Goal: Task Accomplishment & Management: Complete application form

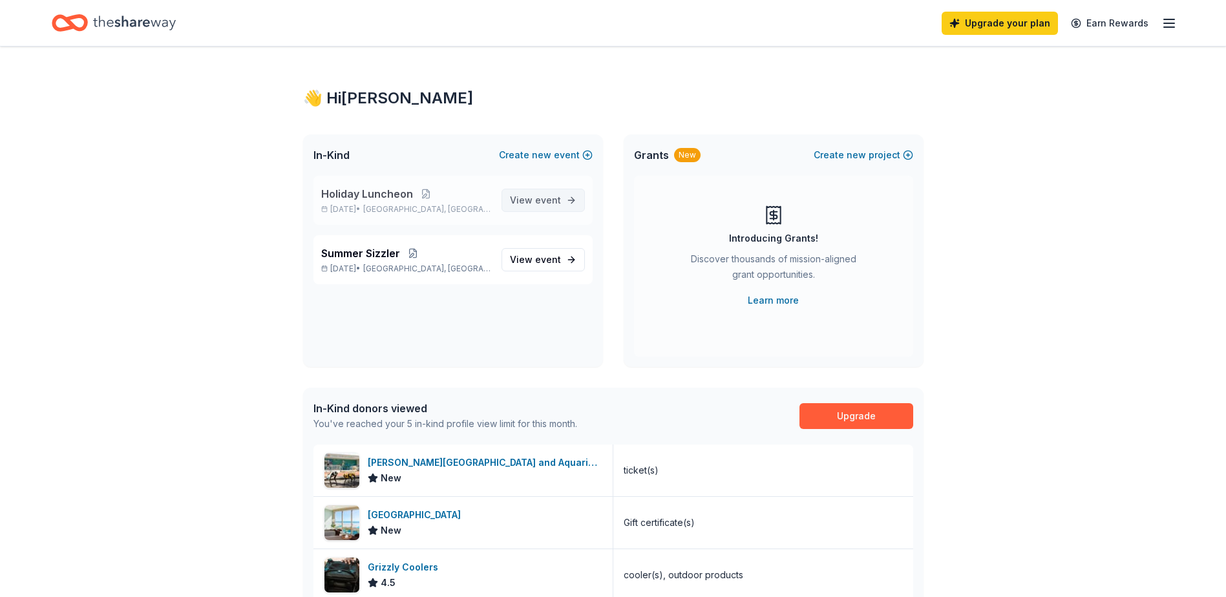
click at [560, 202] on span "event" at bounding box center [548, 200] width 26 height 11
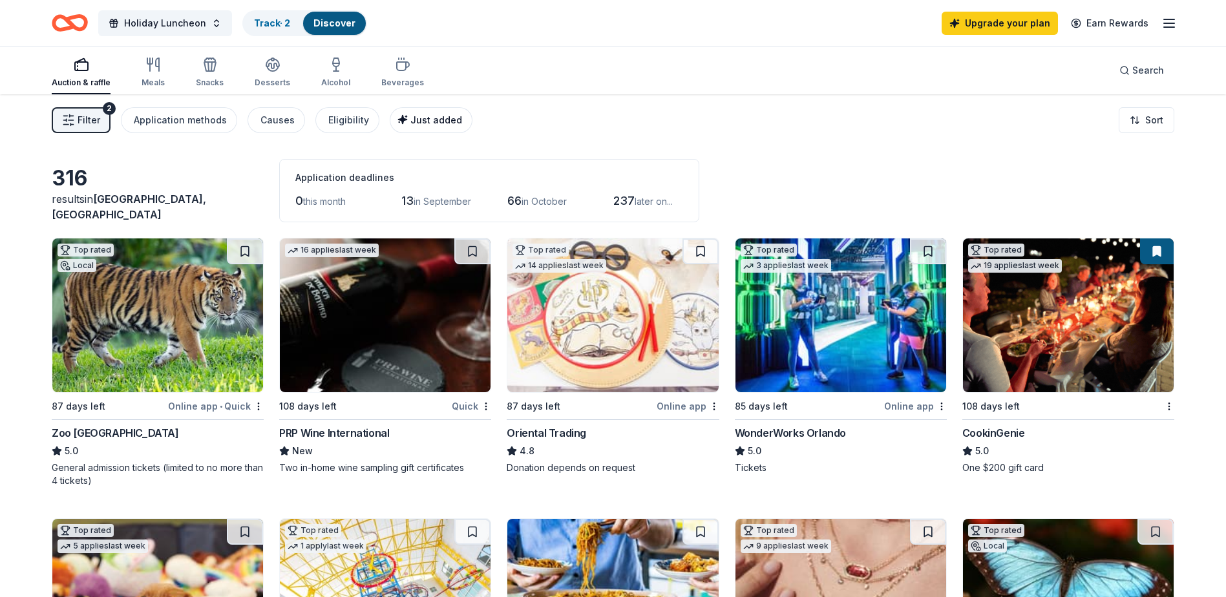
click at [410, 125] on span "Just added" at bounding box center [436, 119] width 52 height 11
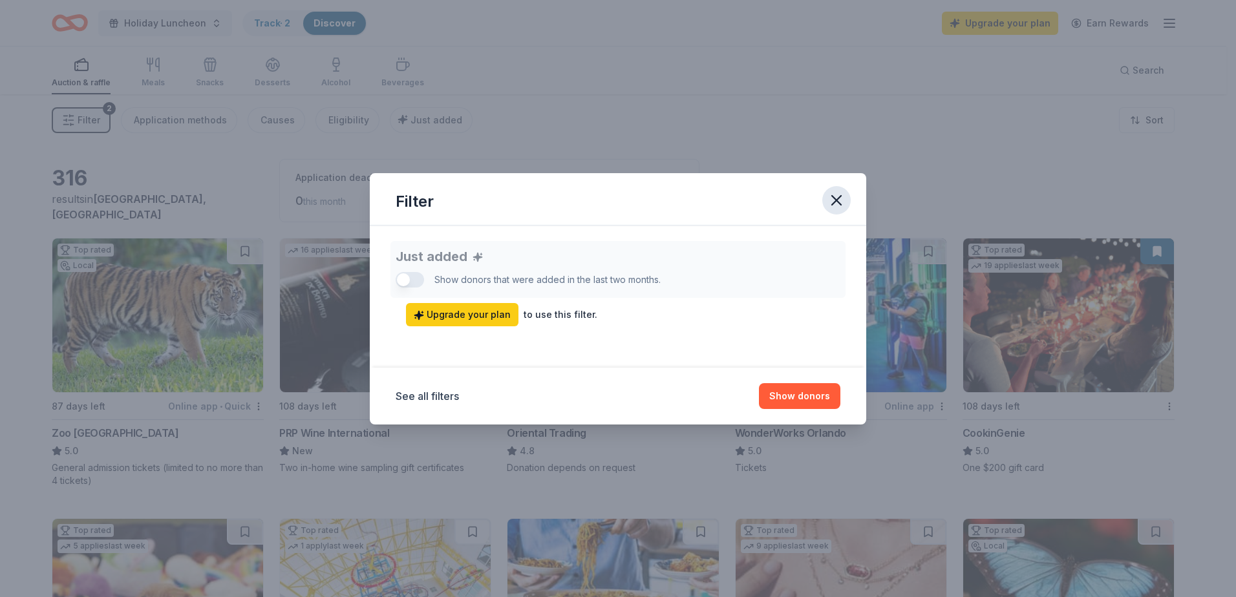
click at [839, 200] on icon "button" at bounding box center [836, 200] width 18 height 18
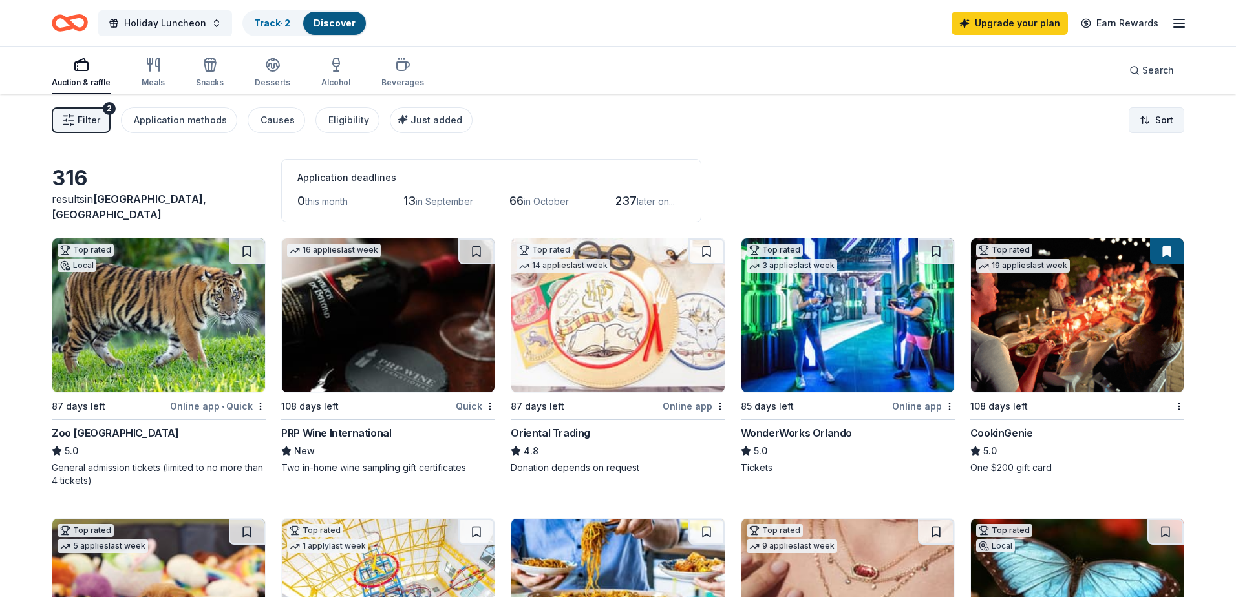
click at [1136, 121] on html "Holiday Luncheon Track · 2 Discover Upgrade your plan Earn Rewards Auction & ra…" at bounding box center [618, 298] width 1236 height 597
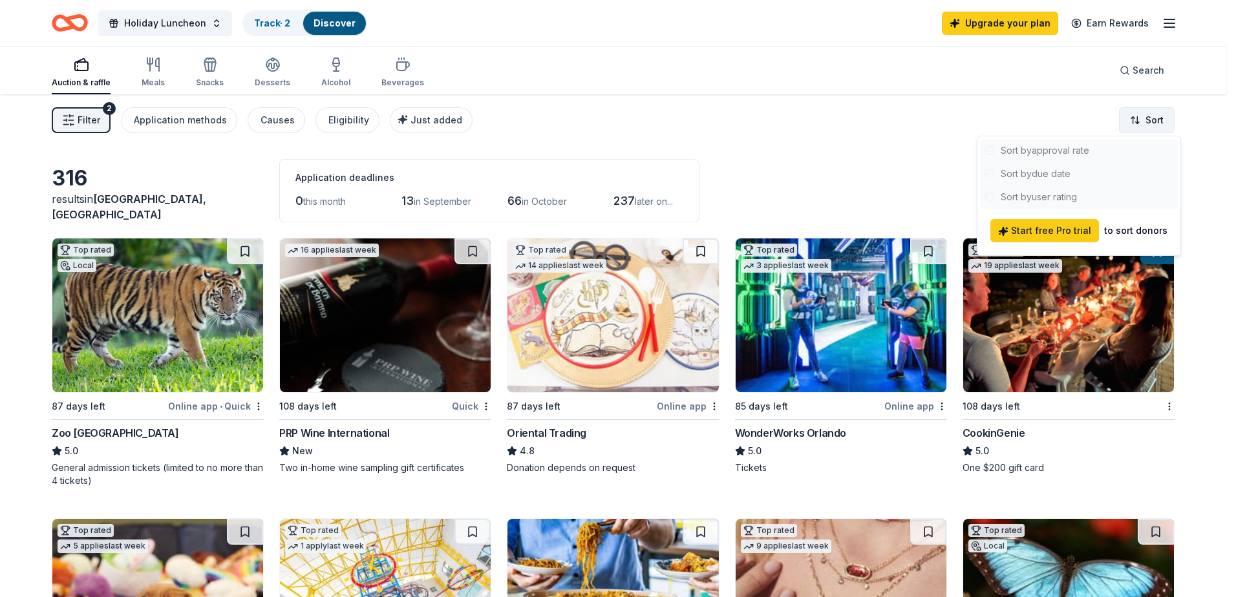
click at [1136, 121] on html "Holiday Luncheon Track · 2 Discover Upgrade your plan Earn Rewards Auction & ra…" at bounding box center [618, 298] width 1236 height 597
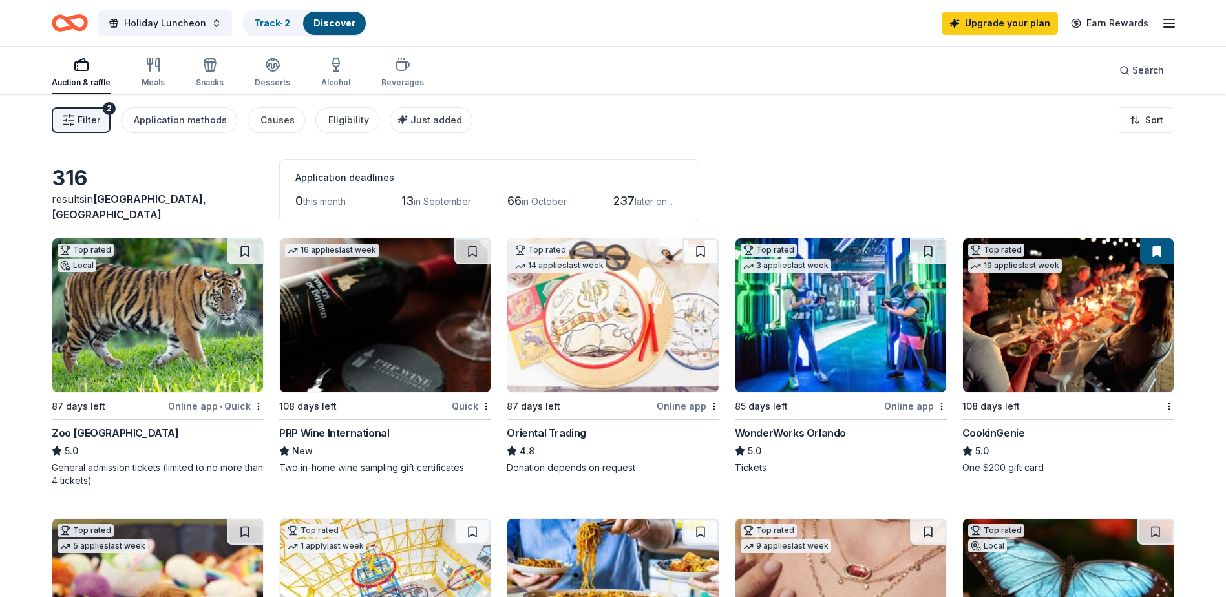
click at [872, 129] on div "Filter 2 Application methods Causes Eligibility Just added Sort" at bounding box center [613, 120] width 1226 height 52
click at [187, 122] on div "Application methods" at bounding box center [180, 120] width 93 height 16
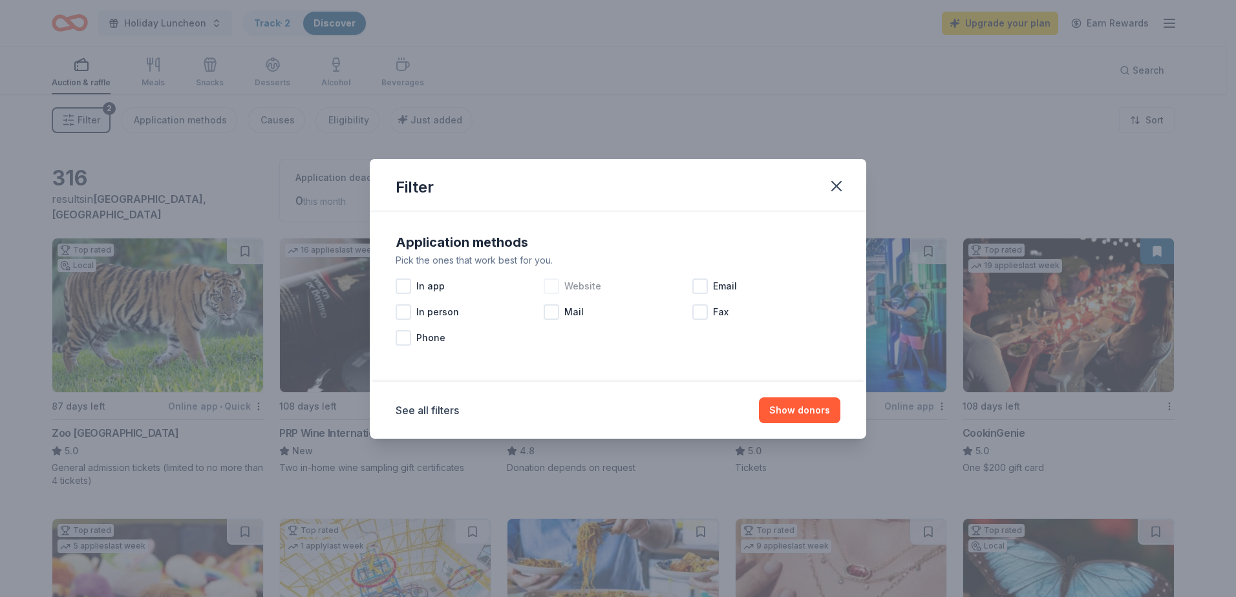
click at [598, 288] on span "Website" at bounding box center [582, 287] width 37 height 16
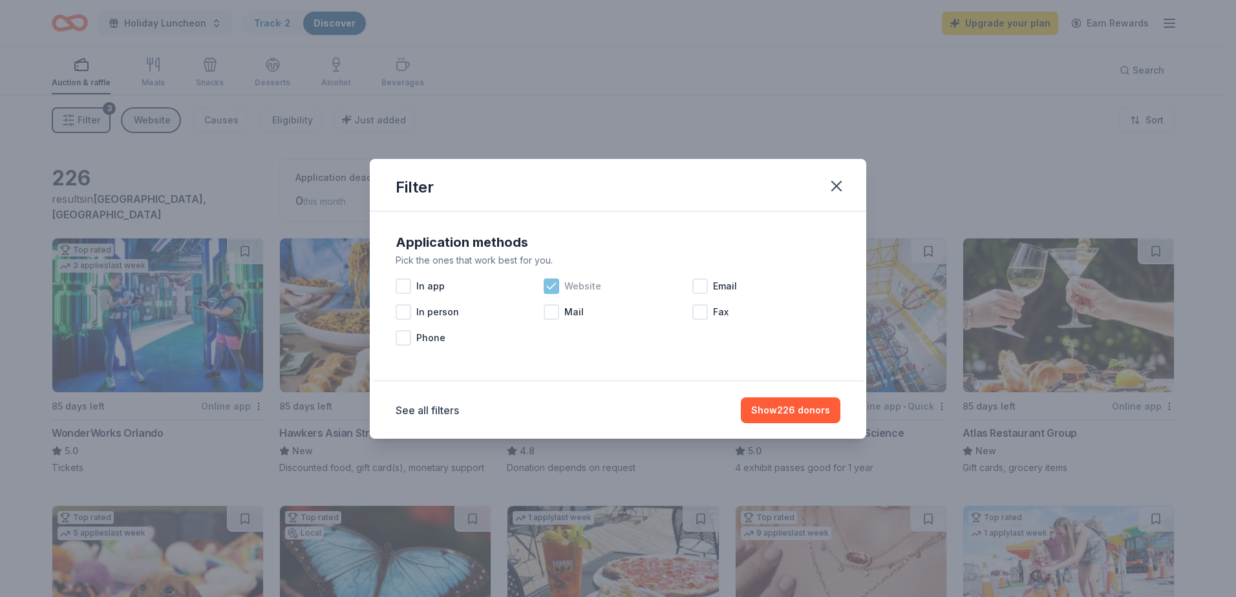
click at [558, 286] on icon at bounding box center [551, 286] width 13 height 13
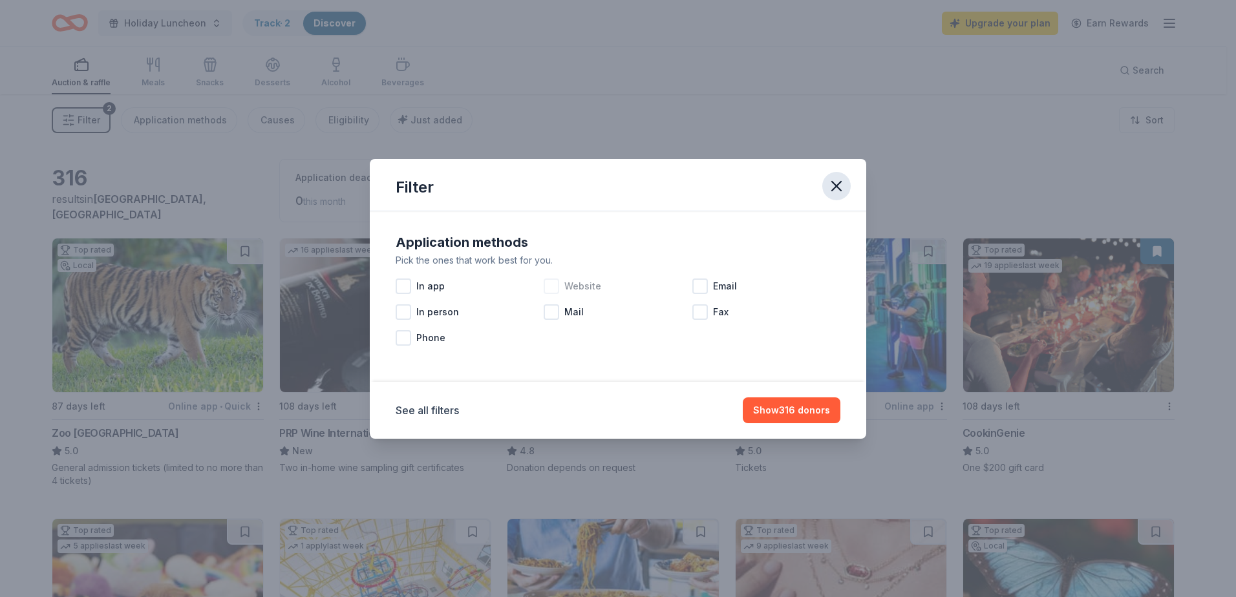
click at [841, 189] on icon "button" at bounding box center [836, 186] width 18 height 18
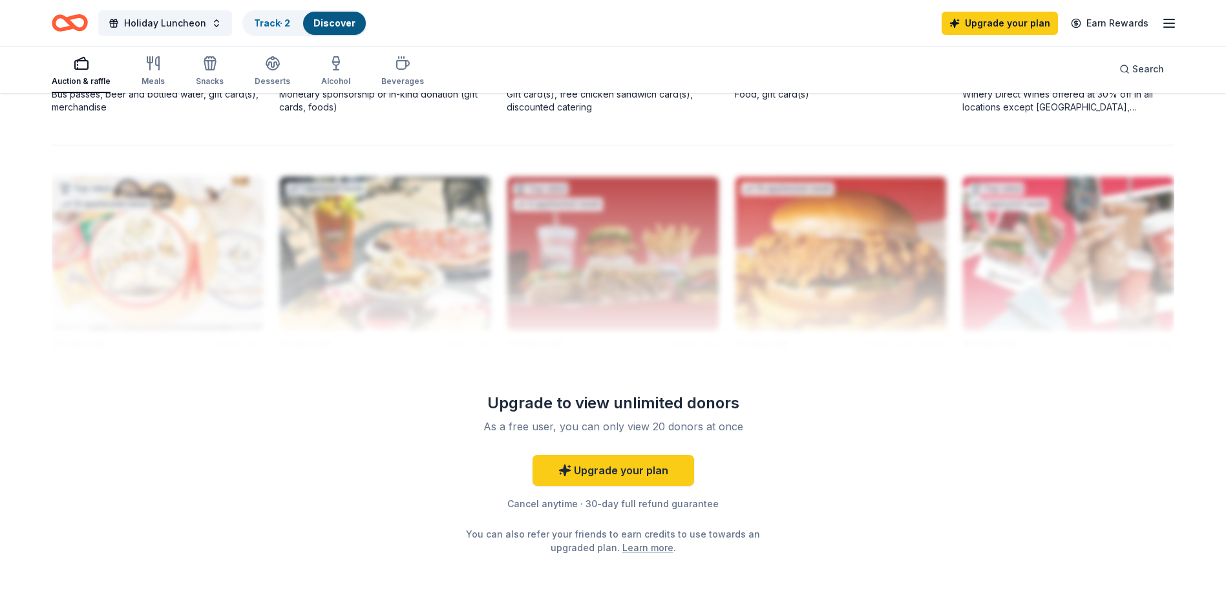
scroll to position [1216, 0]
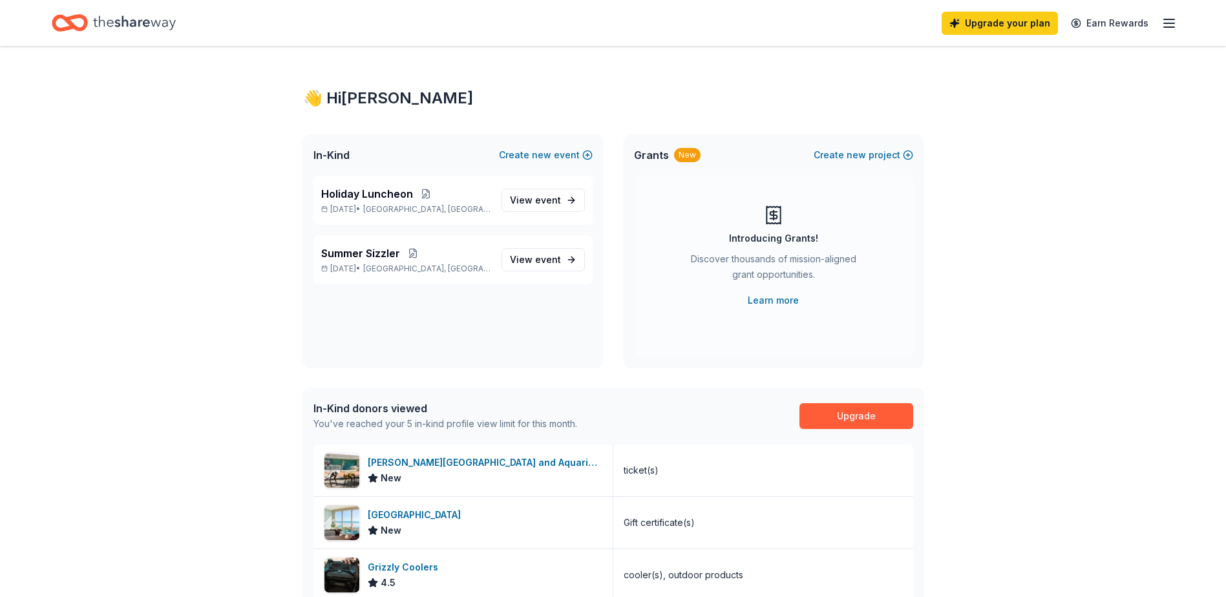
click at [1174, 25] on icon "button" at bounding box center [1169, 24] width 16 height 16
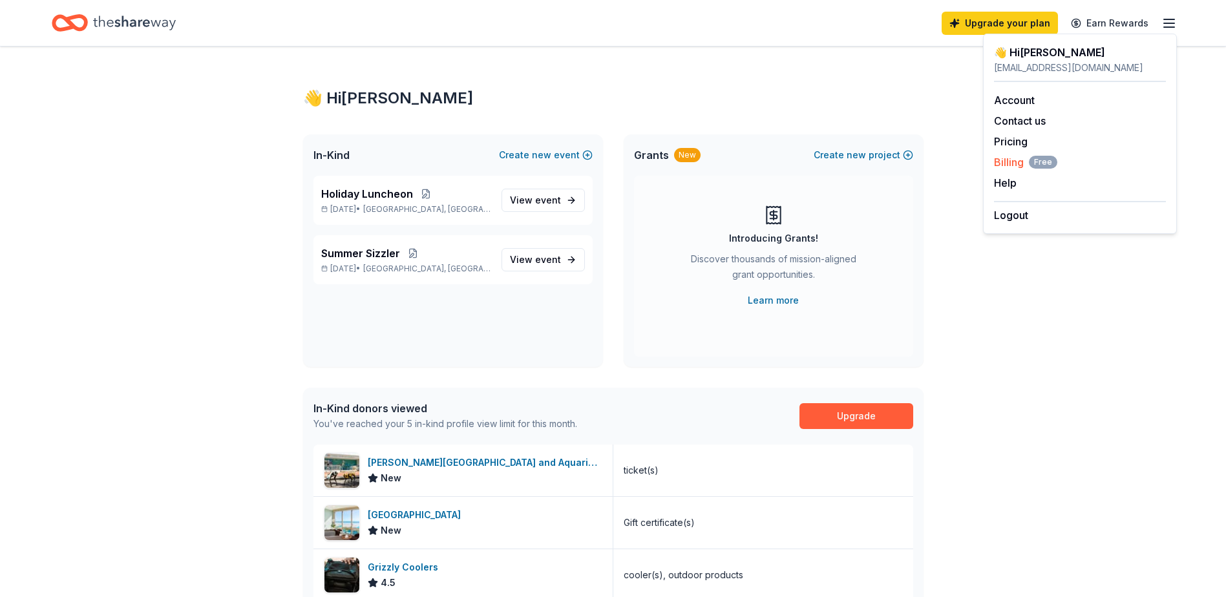
click at [1015, 162] on span "Billing Free" at bounding box center [1025, 162] width 63 height 16
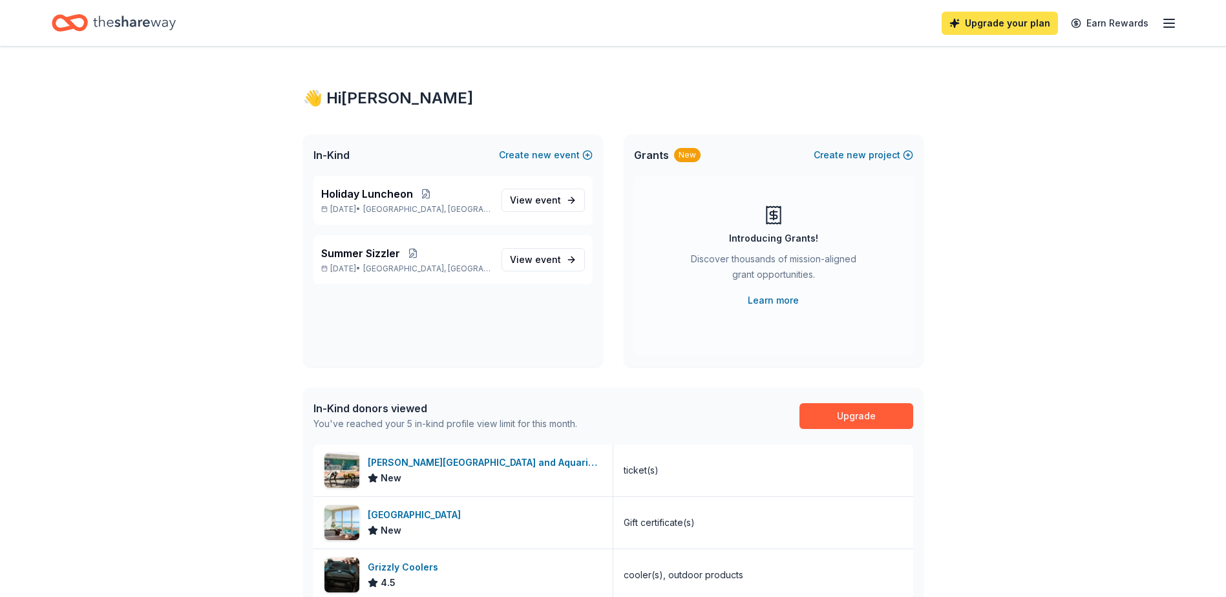
click at [1044, 19] on link "Upgrade your plan" at bounding box center [1000, 23] width 116 height 23
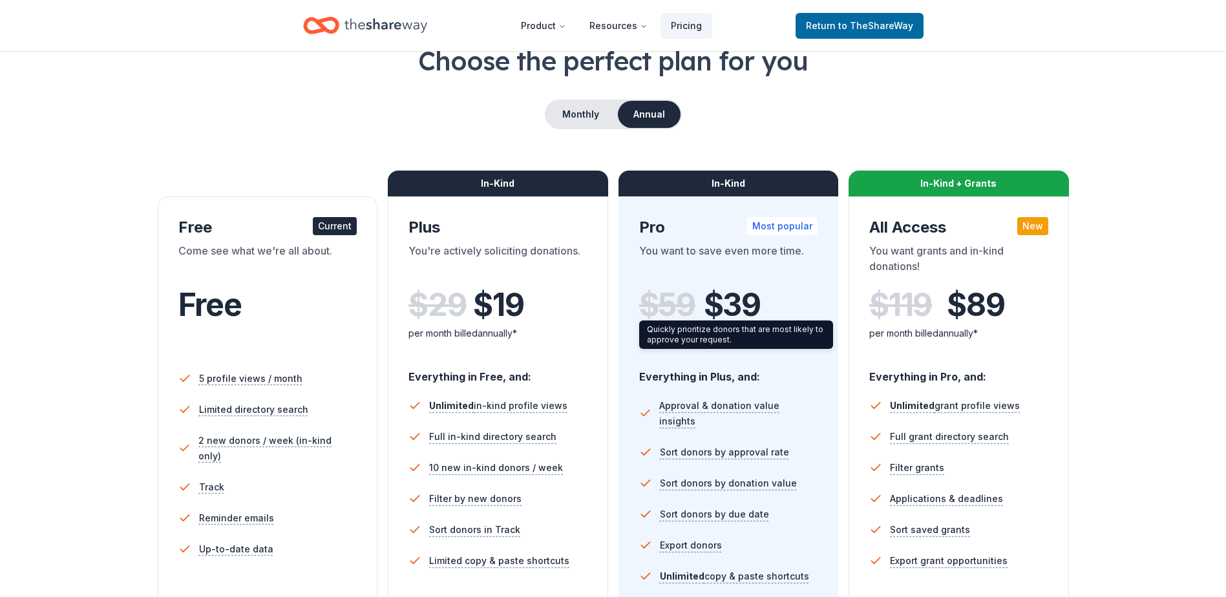
scroll to position [65, 0]
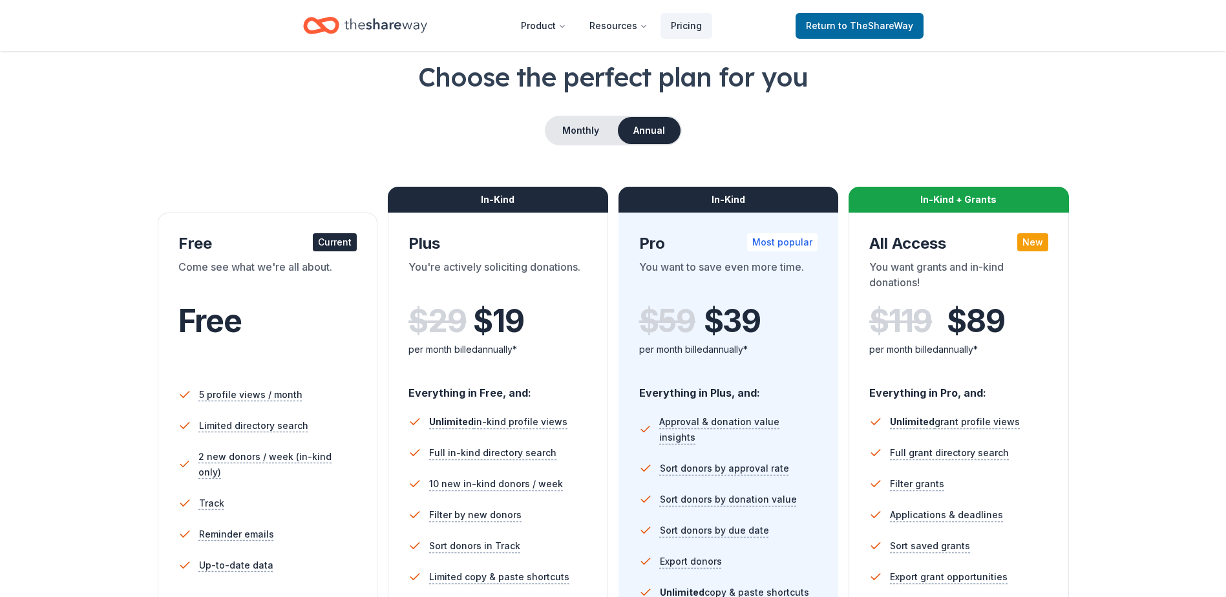
click at [790, 140] on div "Monthly Annual" at bounding box center [613, 131] width 1123 height 30
click at [520, 149] on div "Choose the perfect plan for you Monthly Annual Free Current Come see what we're…" at bounding box center [613, 375] width 1123 height 632
click at [584, 132] on button "Monthly" at bounding box center [580, 130] width 69 height 27
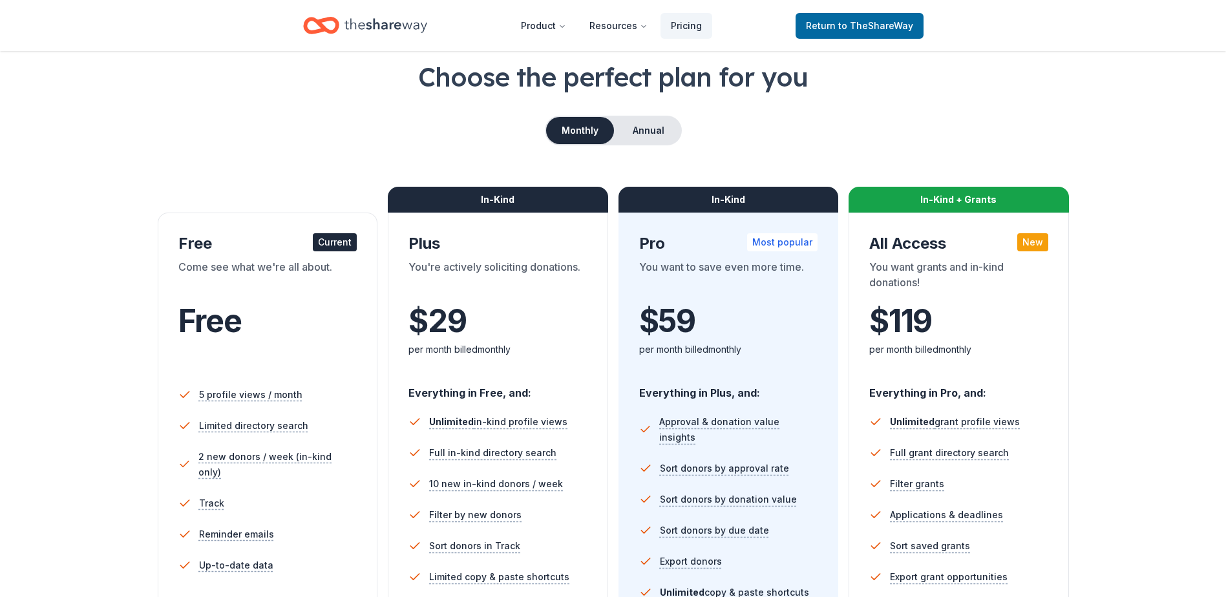
click at [835, 127] on div "Monthly Annual" at bounding box center [613, 131] width 1123 height 30
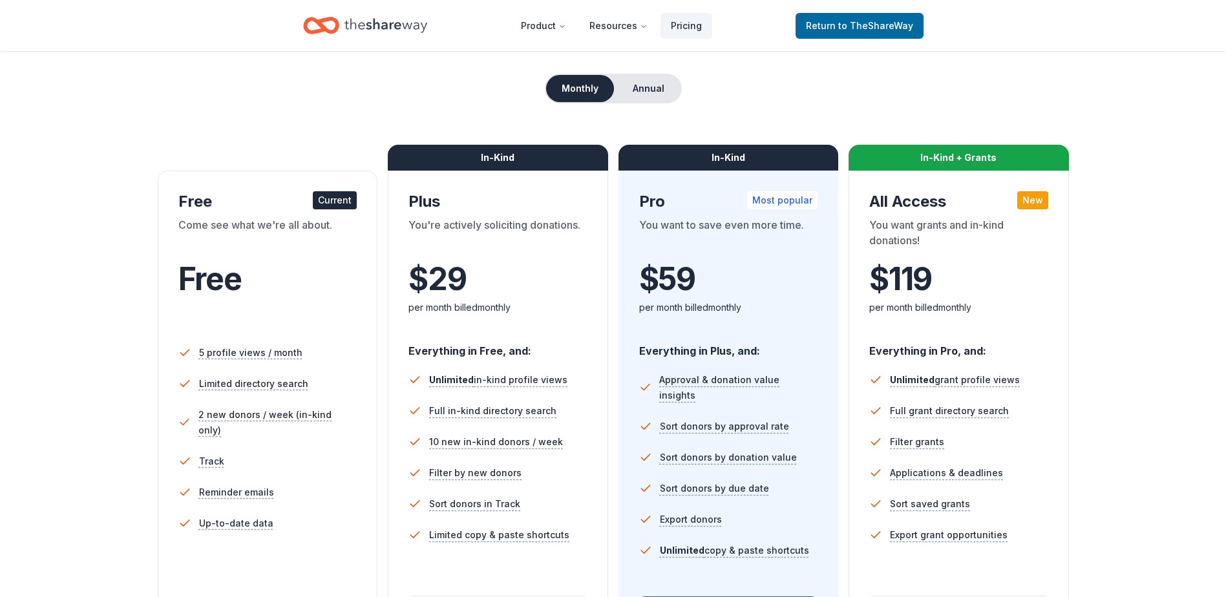
scroll to position [129, 0]
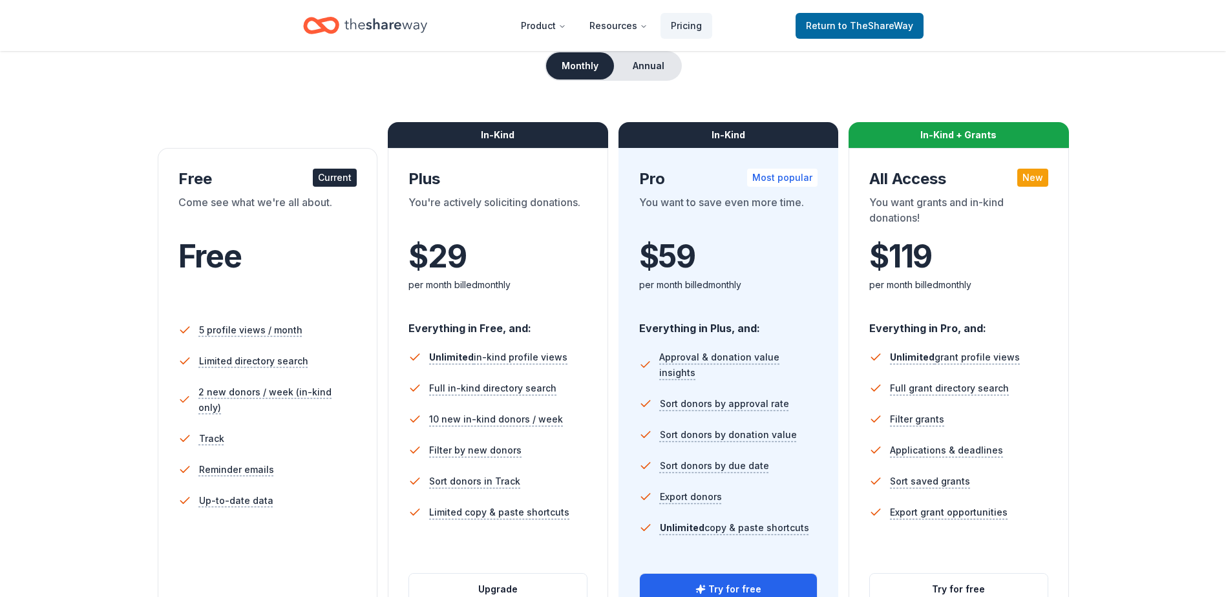
click at [1218, 236] on div "Choose the perfect plan for you Monthly Annual Free Current Come see what we're…" at bounding box center [613, 418] width 1226 height 848
click at [1022, 94] on div "Choose the perfect plan for you Monthly Annual Free Current Come see what we're…" at bounding box center [613, 310] width 1123 height 632
click at [651, 68] on button "Annual" at bounding box center [649, 65] width 64 height 27
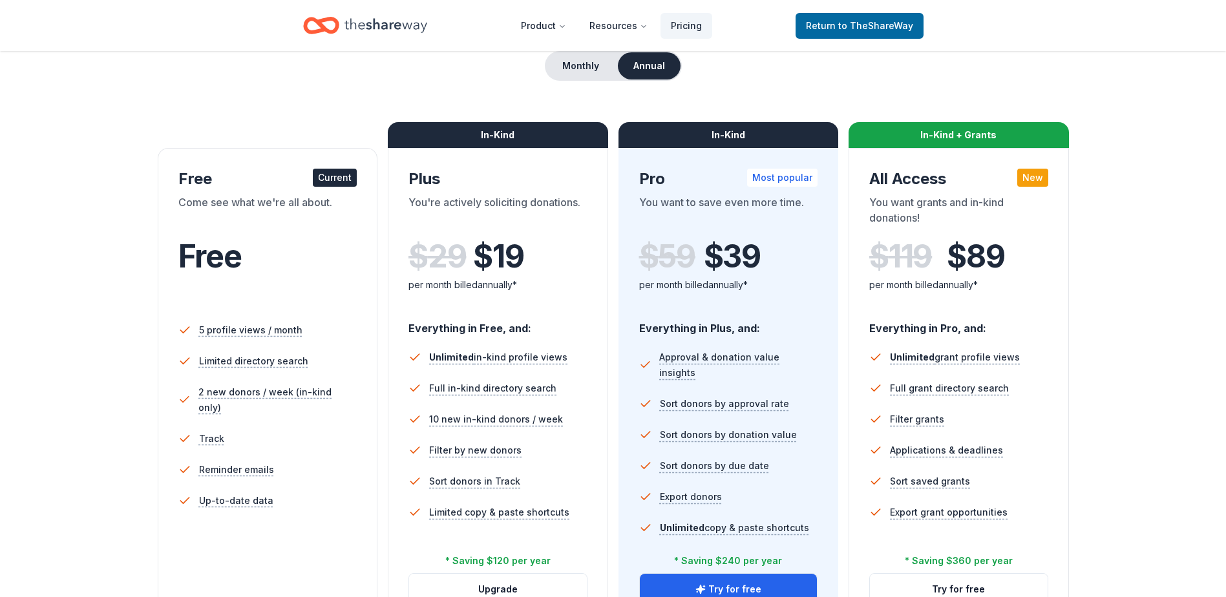
click at [1218, 172] on div "Choose the perfect plan for you Monthly Annual Free Current Come see what we're…" at bounding box center [613, 418] width 1226 height 848
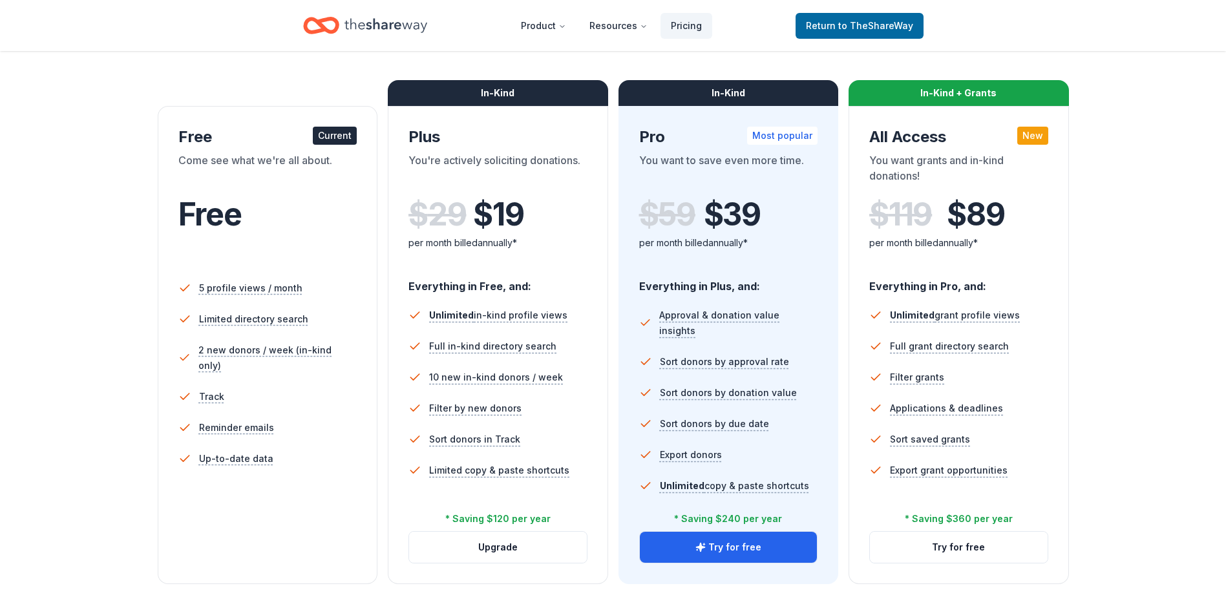
scroll to position [194, 0]
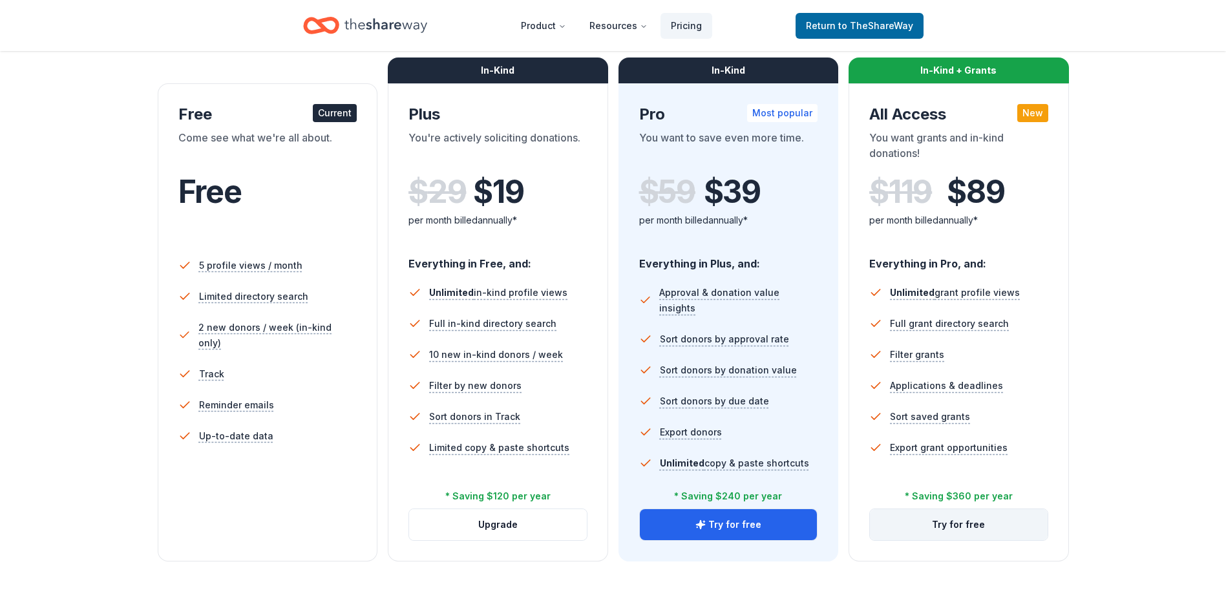
click at [969, 522] on button "Try for free" at bounding box center [959, 524] width 178 height 31
click at [939, 535] on button "Try for free" at bounding box center [959, 524] width 178 height 31
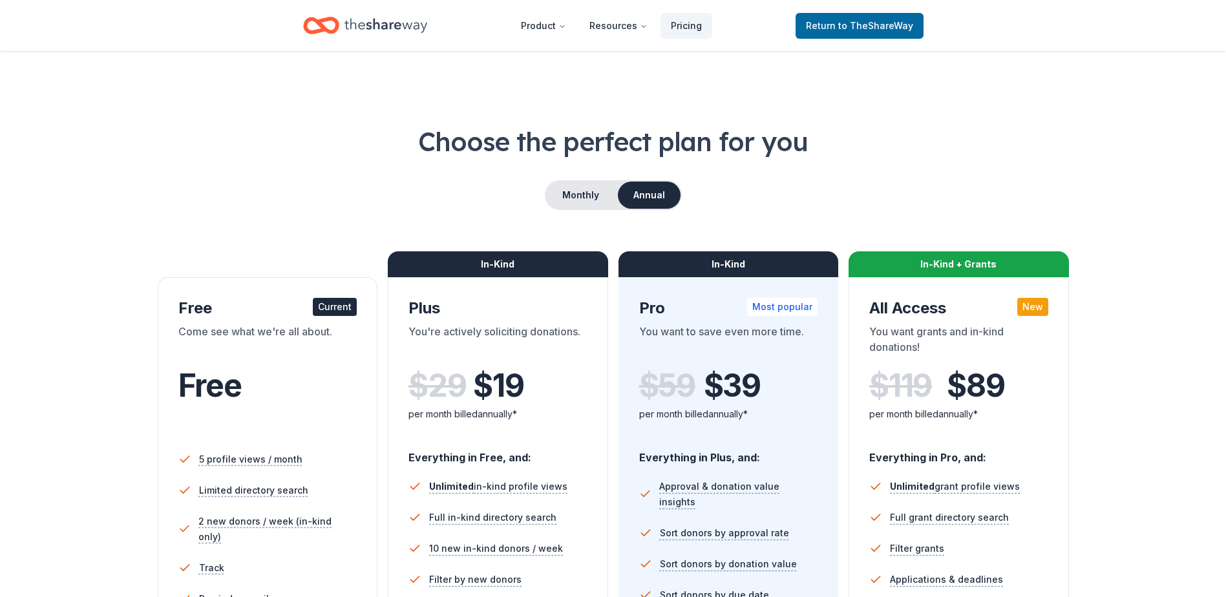
scroll to position [194, 0]
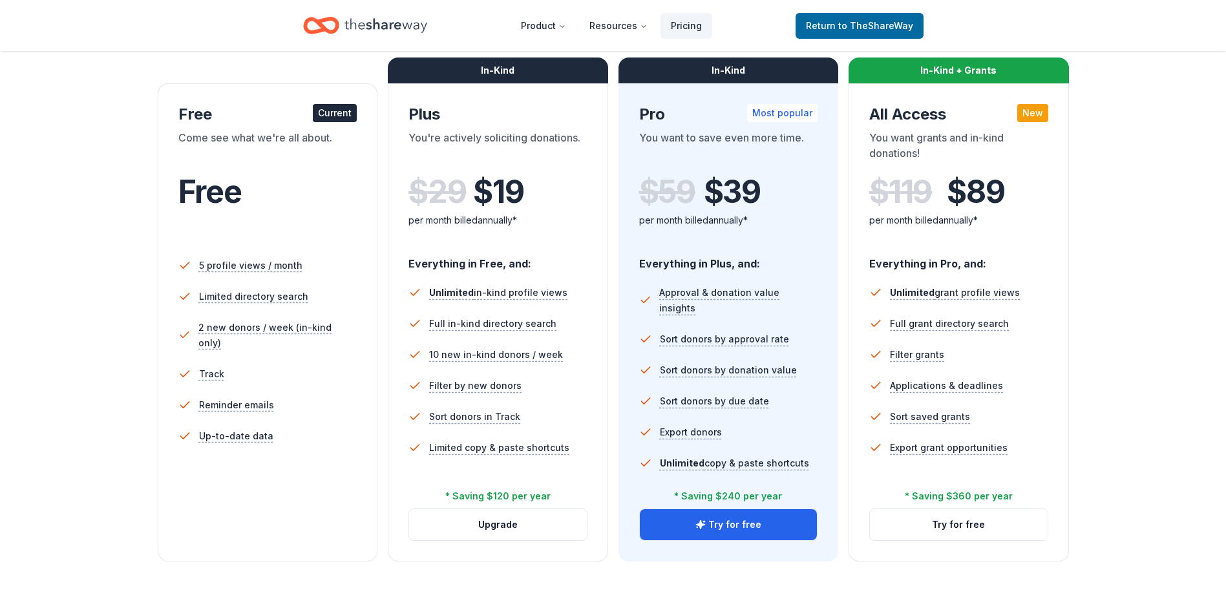
click at [1106, 248] on div "Choose the perfect plan for you Monthly Annual Free Current Come see what we're…" at bounding box center [613, 246] width 1123 height 632
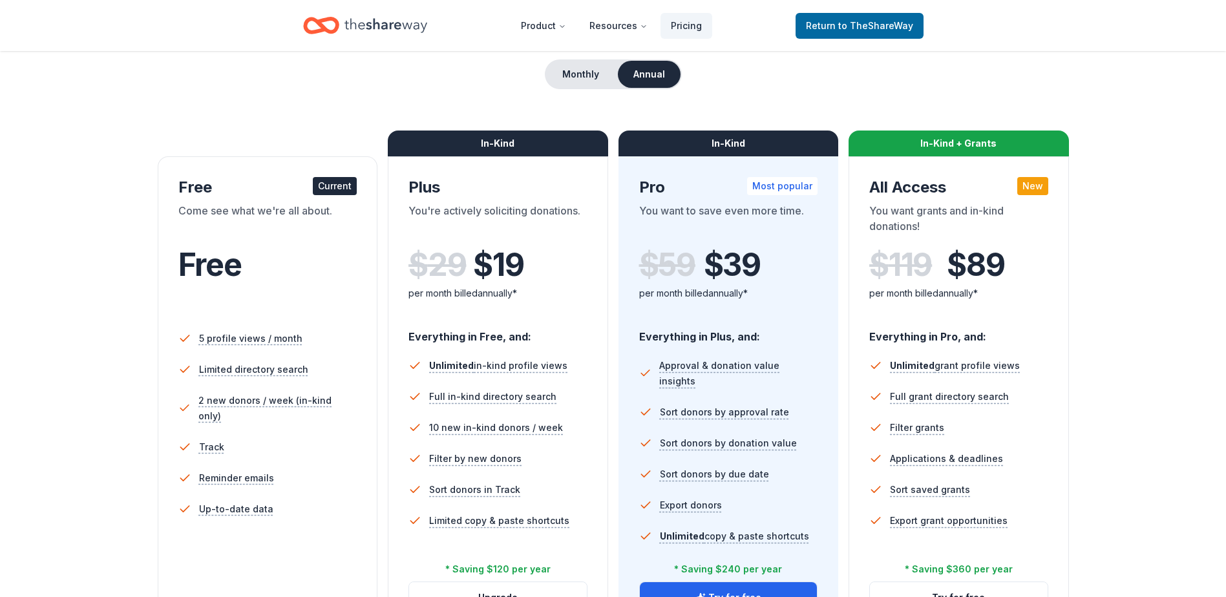
scroll to position [65, 0]
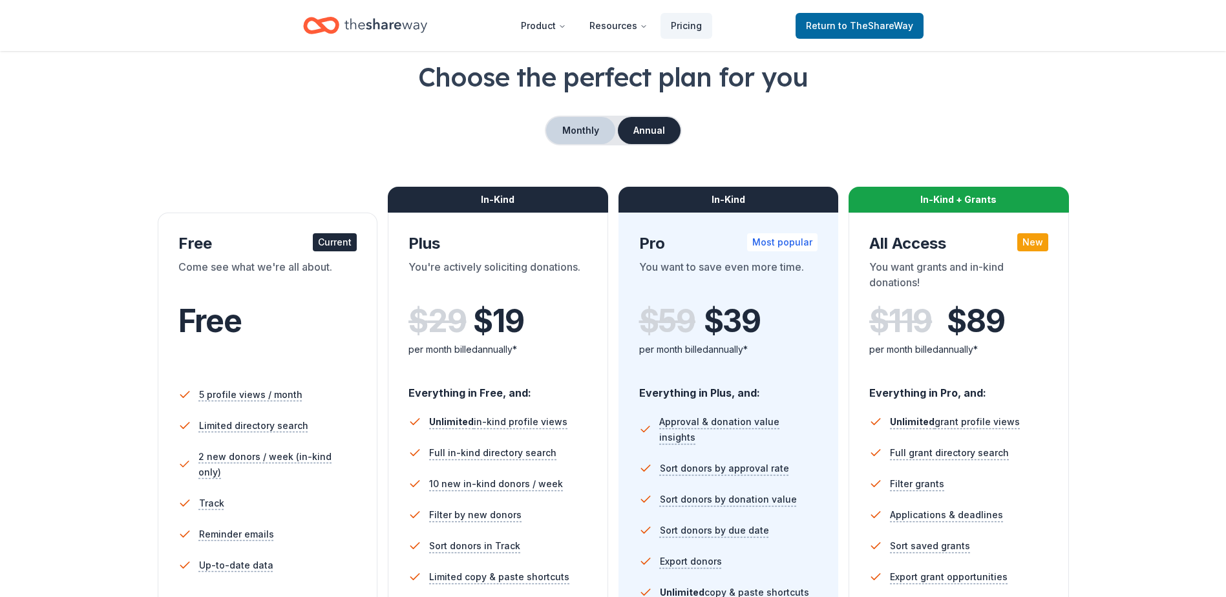
click at [565, 133] on button "Monthly" at bounding box center [580, 130] width 69 height 27
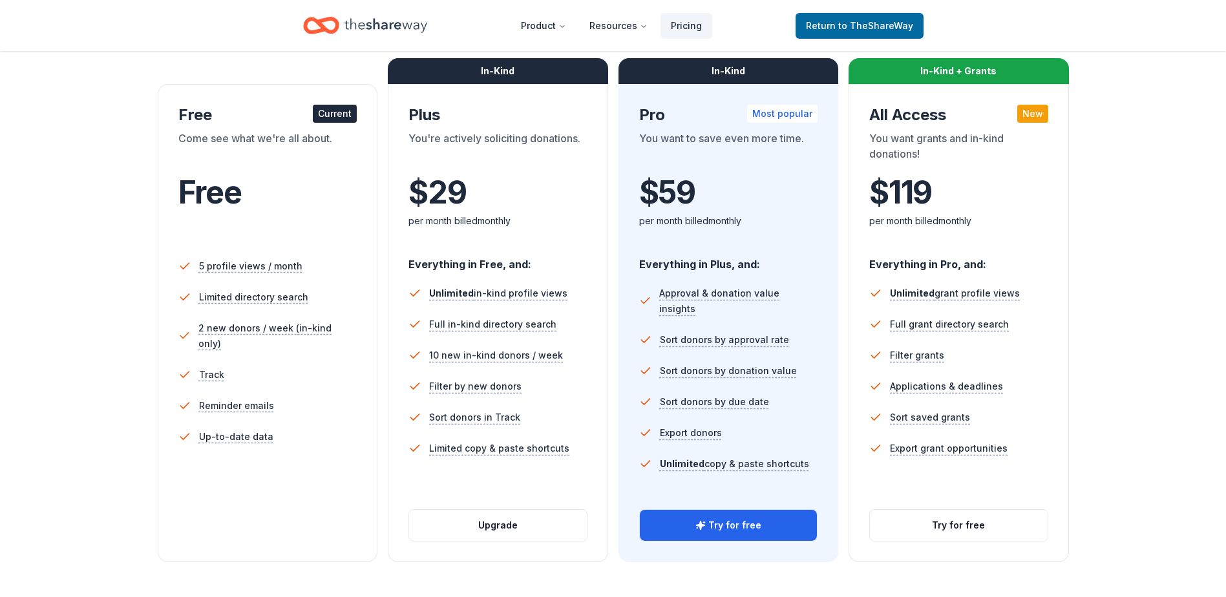
scroll to position [194, 0]
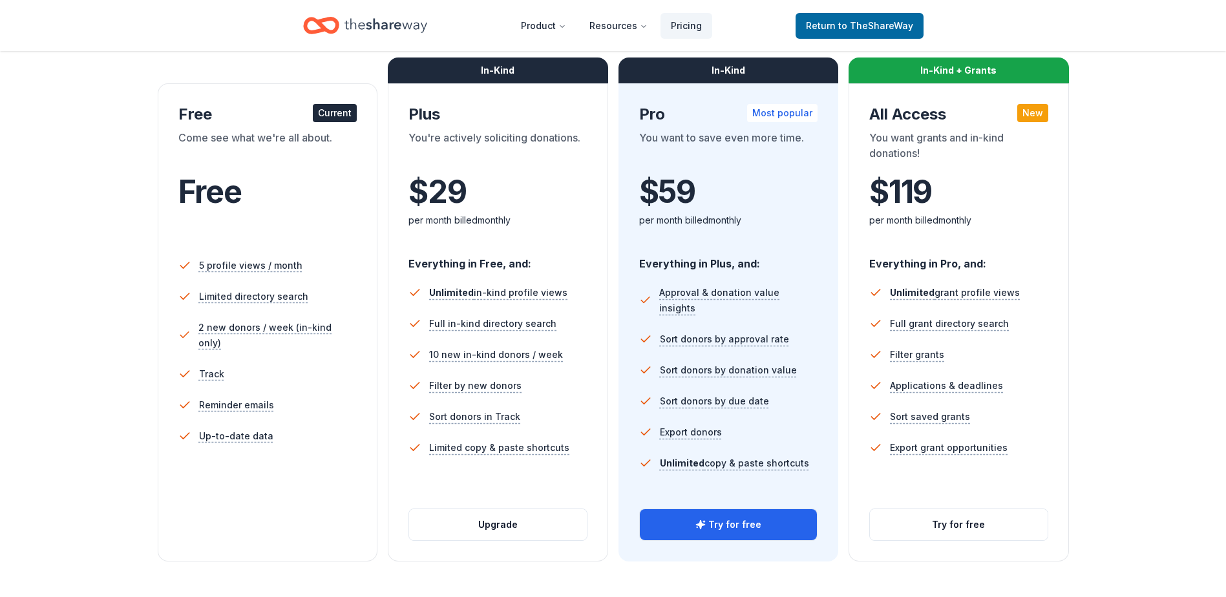
click at [1117, 251] on div "Choose the perfect plan for you Monthly Annual Free Current Come see what we're…" at bounding box center [613, 246] width 1123 height 632
click at [986, 530] on button "Try for free" at bounding box center [959, 524] width 178 height 31
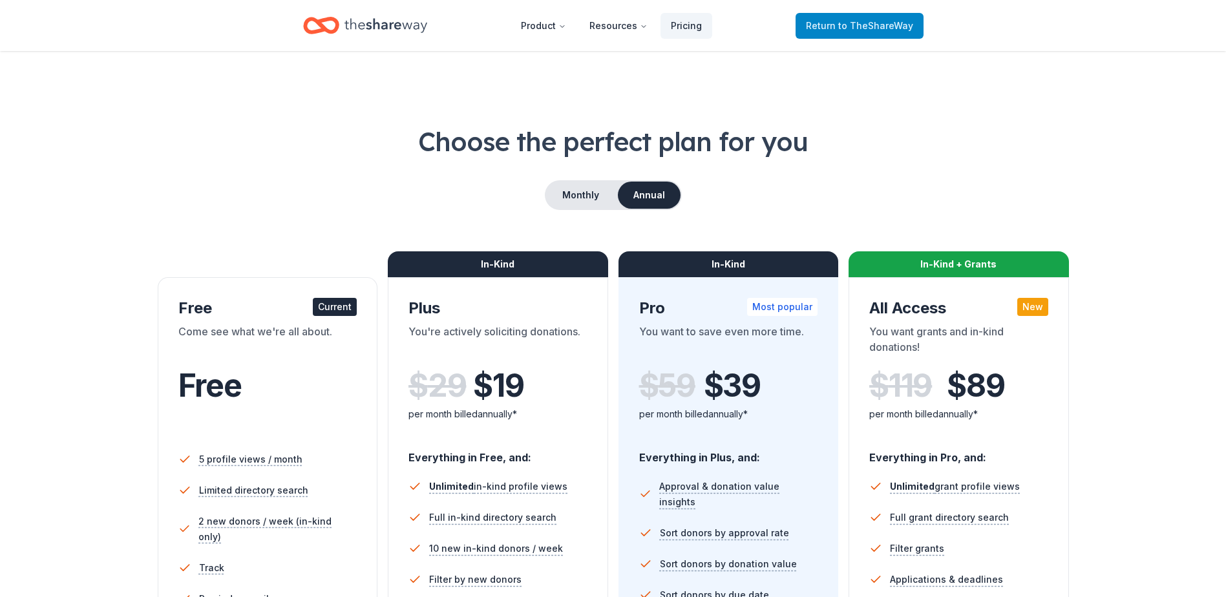
click at [847, 34] on link "Return to TheShareWay" at bounding box center [860, 26] width 128 height 26
click at [853, 18] on span "Return to TheShareWay" at bounding box center [859, 26] width 107 height 16
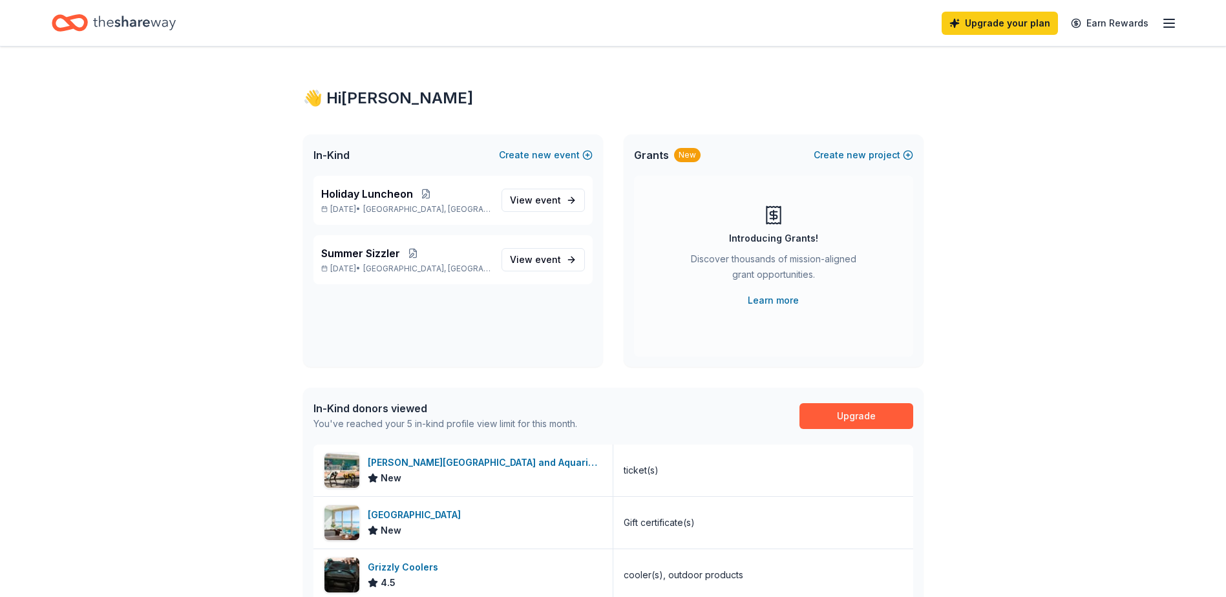
drag, startPoint x: 998, startPoint y: 206, endPoint x: 980, endPoint y: 131, distance: 77.1
click at [998, 206] on div "👋 Hi [PERSON_NAME] In-Kind Create new event Holiday Luncheon [DATE] • [GEOGRAPH…" at bounding box center [613, 498] width 1226 height 902
click at [1011, 35] on div "Upgrade your plan Earn Rewards" at bounding box center [1059, 23] width 235 height 30
click at [1014, 18] on link "Upgrade your plan" at bounding box center [1000, 23] width 116 height 23
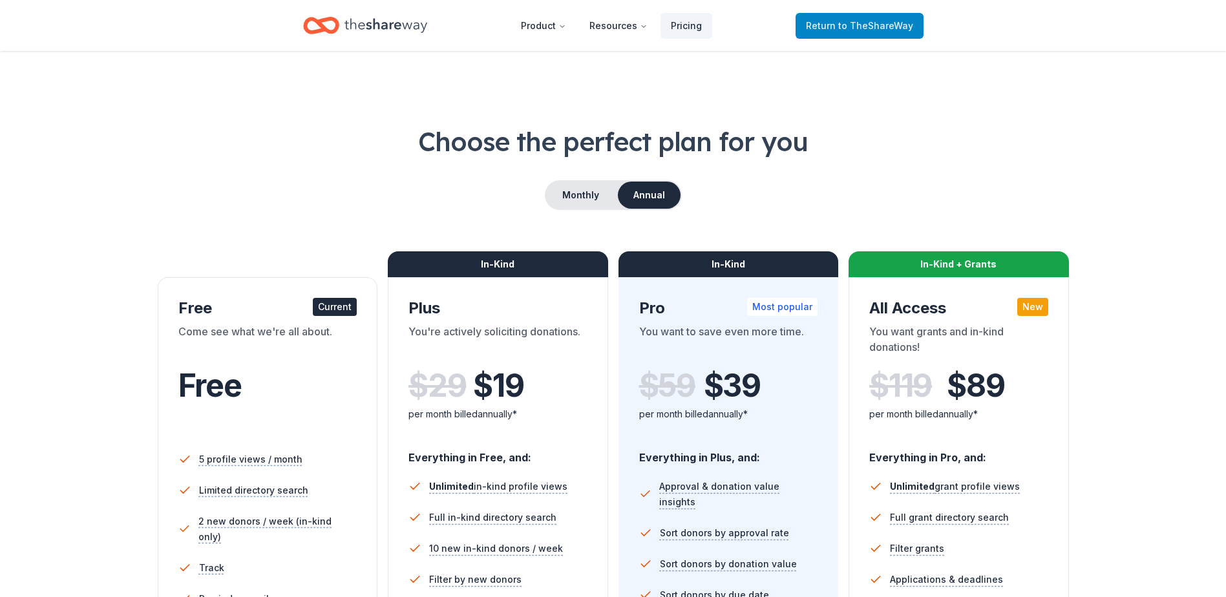
click at [863, 23] on span "to TheShareWay" at bounding box center [875, 25] width 75 height 11
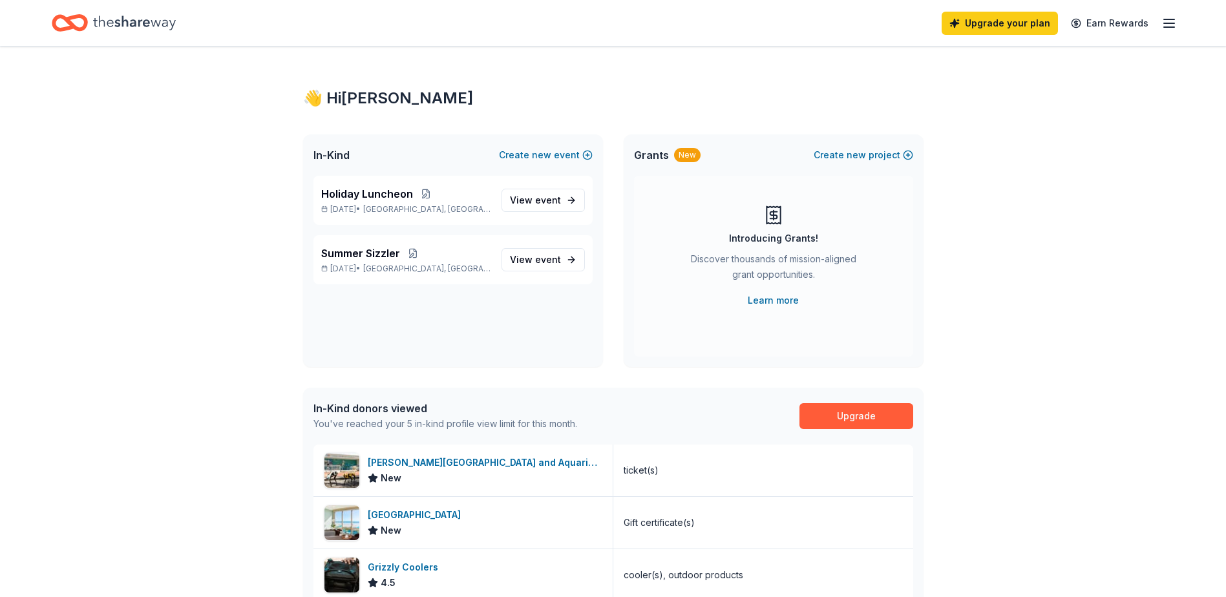
click at [1168, 23] on line "button" at bounding box center [1169, 23] width 10 height 0
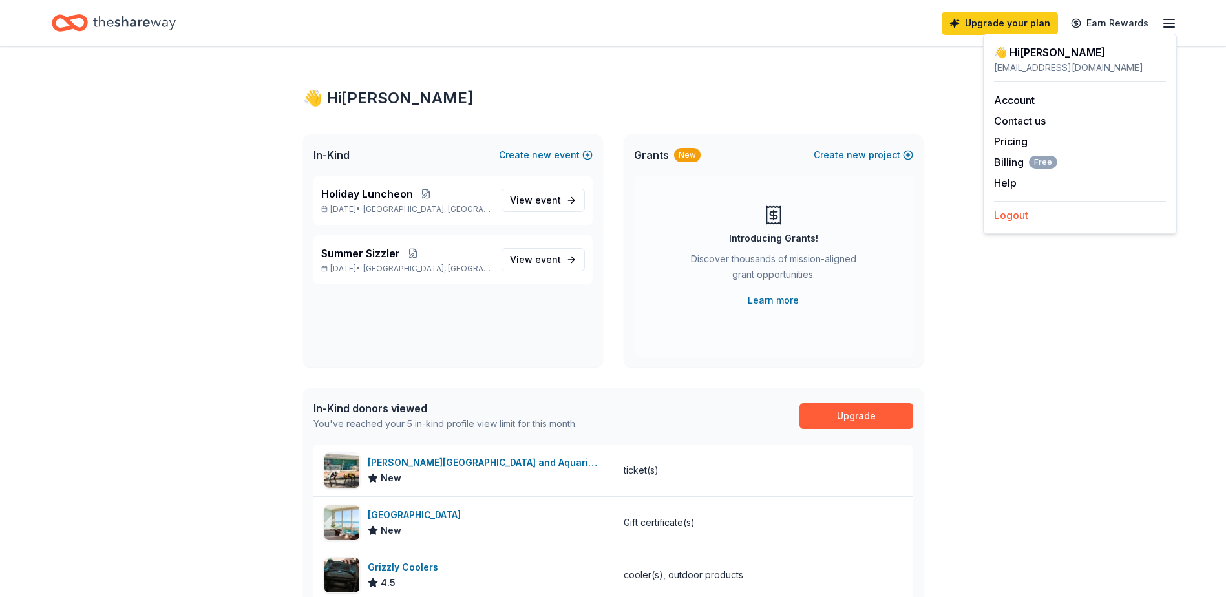
click at [1027, 215] on button "Logout" at bounding box center [1011, 215] width 34 height 16
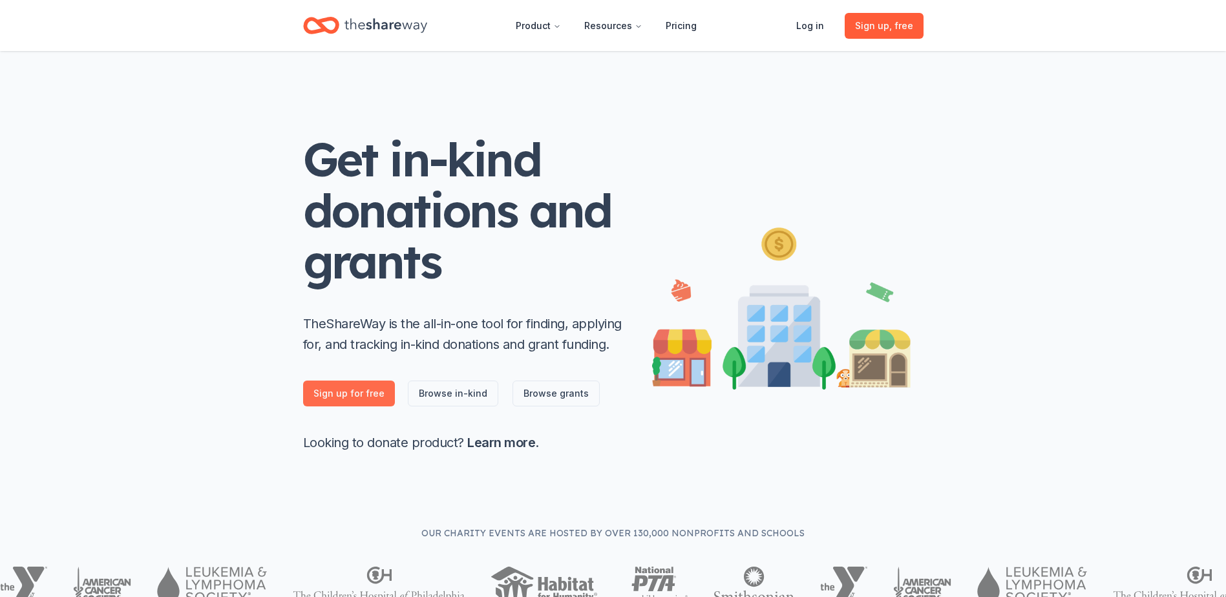
click at [354, 400] on link "Sign up for free" at bounding box center [349, 394] width 92 height 26
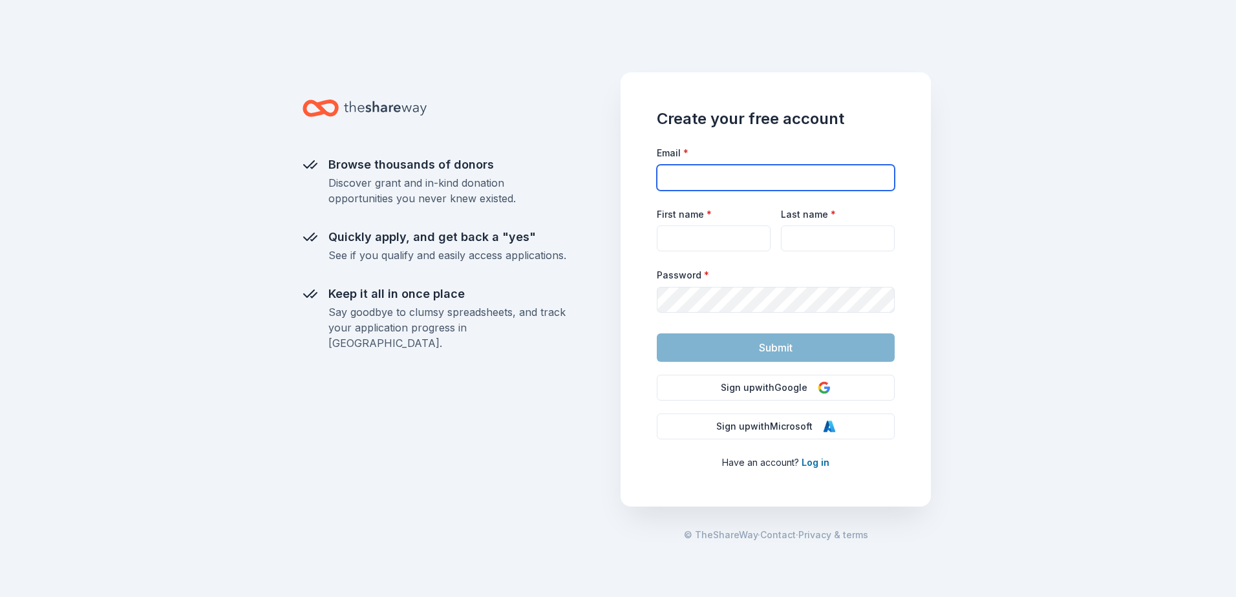
click at [714, 189] on input "Email *" at bounding box center [776, 178] width 238 height 26
click at [1026, 285] on div "Browse thousands of donors Discover grant and in-kind donation opportunities yo…" at bounding box center [618, 298] width 1236 height 597
click at [772, 174] on input "Email *" at bounding box center [776, 178] width 238 height 26
type input "[EMAIL_ADDRESS][DOMAIN_NAME]"
click at [774, 235] on div "First name * Last name *" at bounding box center [776, 229] width 238 height 46
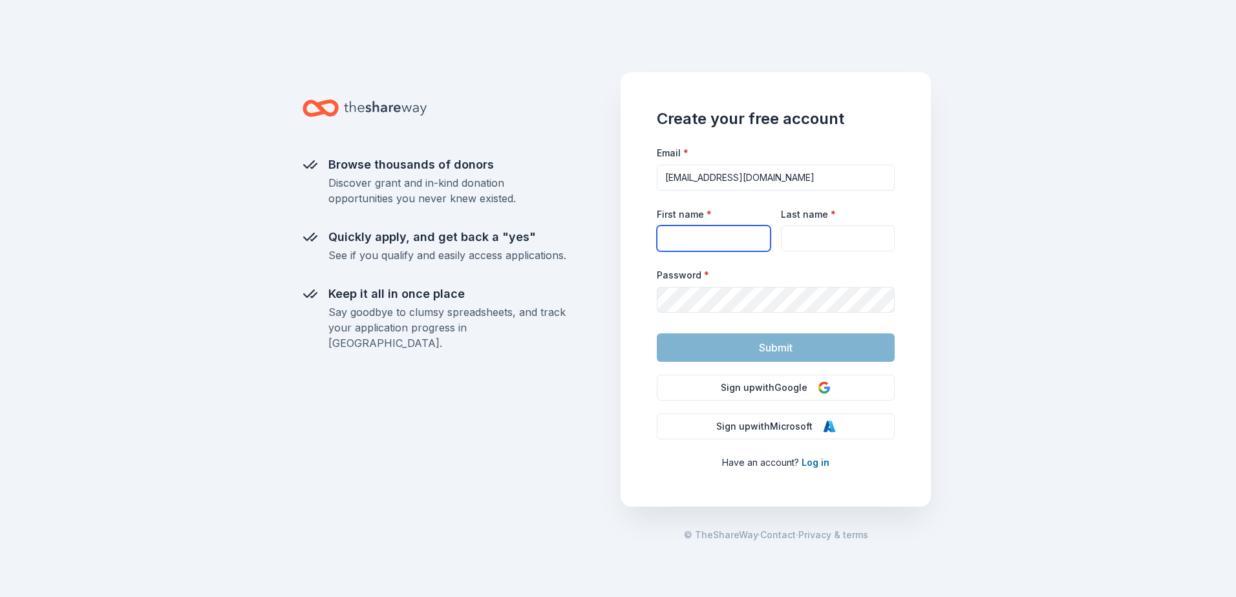
click at [748, 249] on input "First name *" at bounding box center [714, 239] width 114 height 26
type input "[PERSON_NAME]"
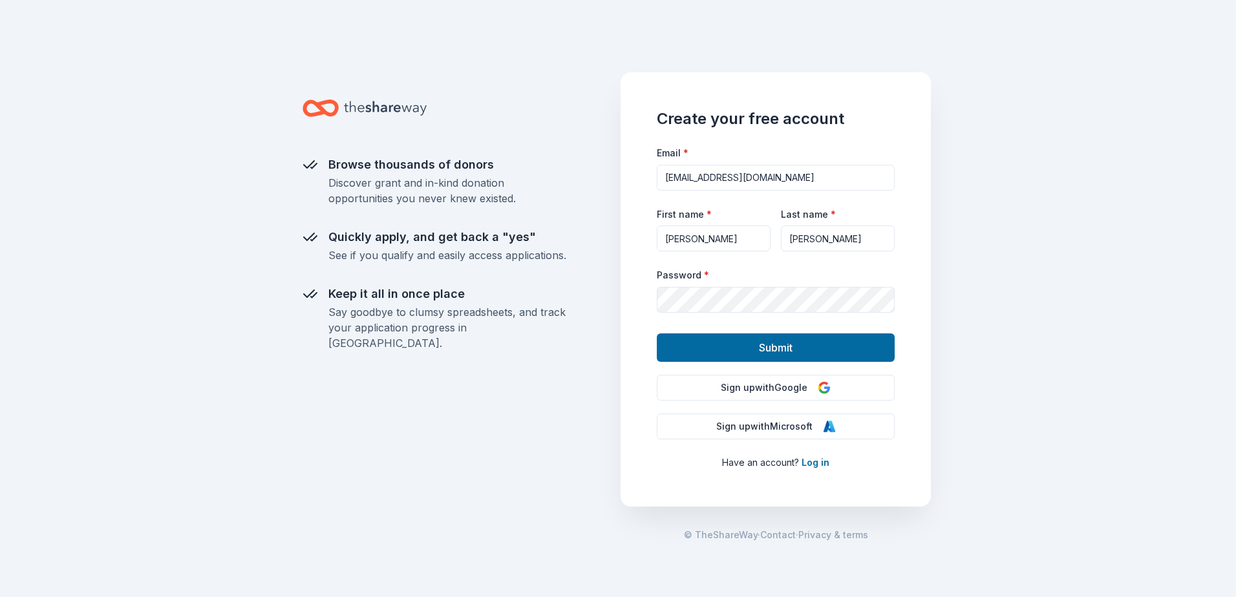
click at [1070, 287] on div "Browse thousands of donors Discover grant and in-kind donation opportunities yo…" at bounding box center [618, 298] width 1236 height 597
click at [836, 352] on button "Submit" at bounding box center [776, 347] width 238 height 28
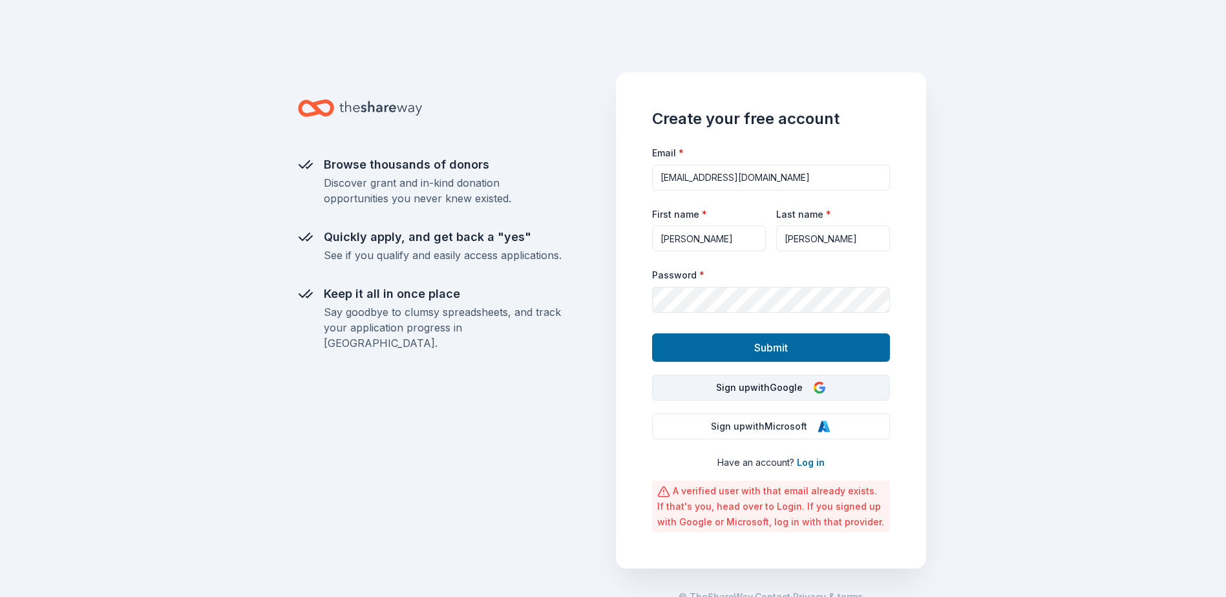
click at [774, 399] on button "Sign up with Google" at bounding box center [771, 388] width 238 height 26
